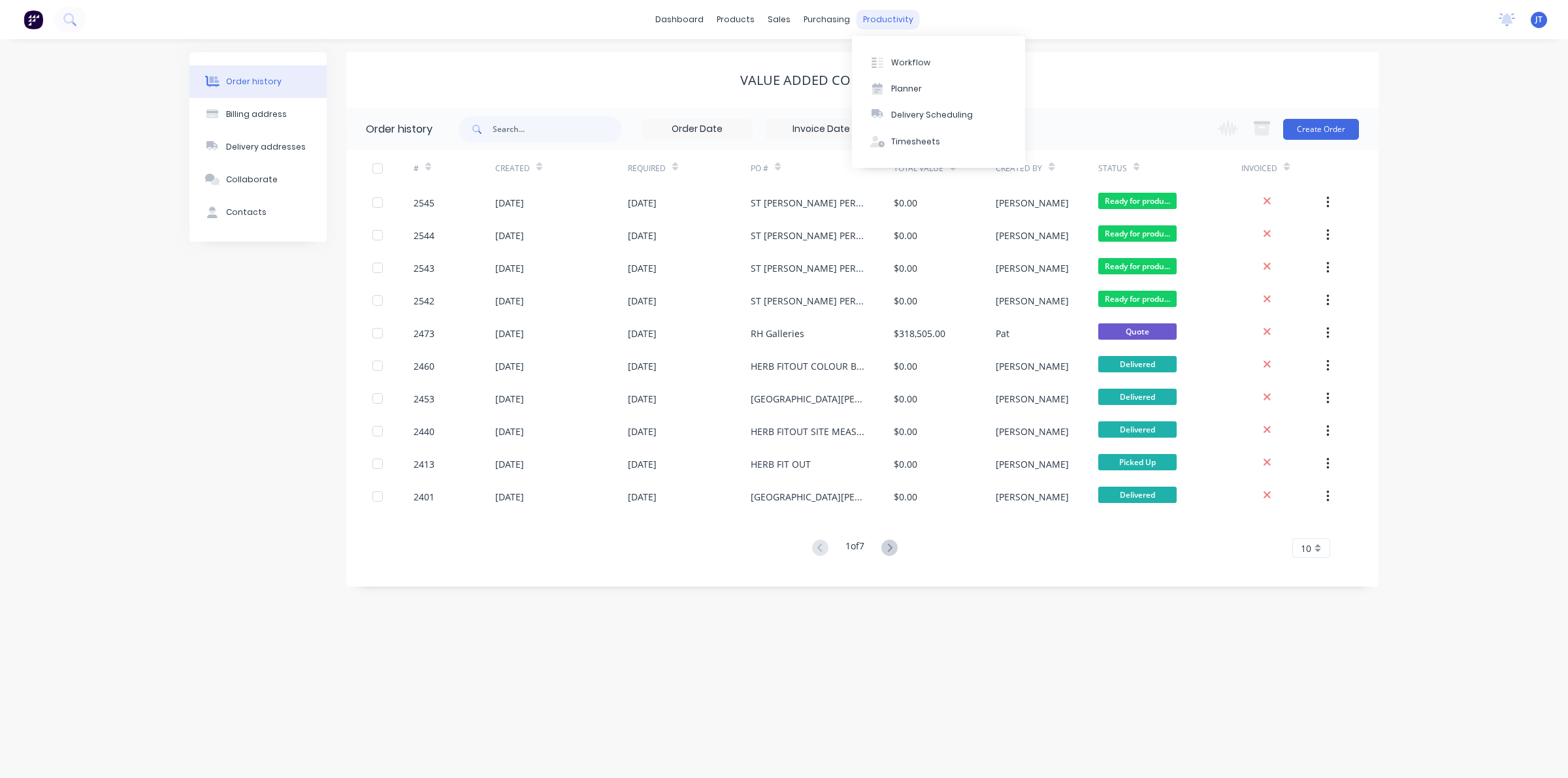
click at [879, 25] on div "productivity" at bounding box center [888, 19] width 63 height 20
click at [953, 59] on button "Workflow" at bounding box center [938, 62] width 173 height 26
